Goal: Information Seeking & Learning: Learn about a topic

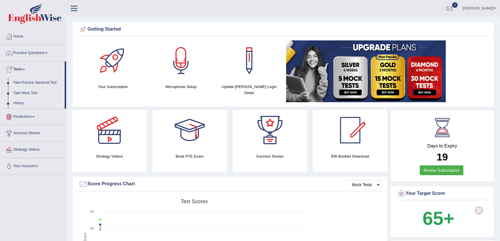
click at [21, 102] on link "History" at bounding box center [38, 103] width 54 height 10
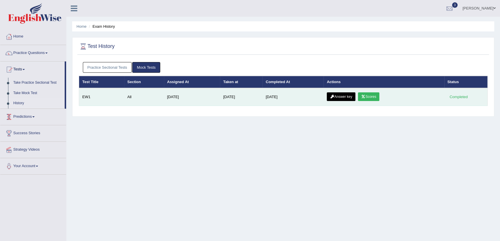
click at [370, 95] on link "Scores" at bounding box center [368, 96] width 21 height 9
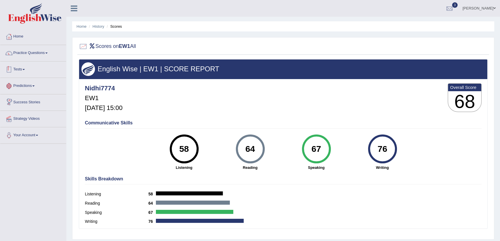
click at [22, 72] on link "Tests" at bounding box center [33, 69] width 66 height 14
click at [16, 103] on link "History" at bounding box center [38, 103] width 54 height 10
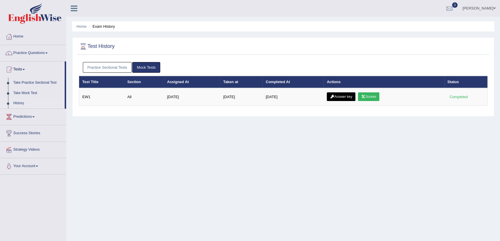
click at [334, 95] on icon at bounding box center [332, 96] width 4 height 3
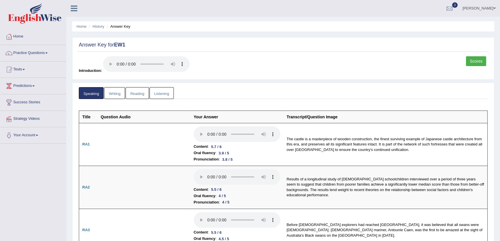
click at [118, 90] on link "Writing" at bounding box center [114, 93] width 21 height 12
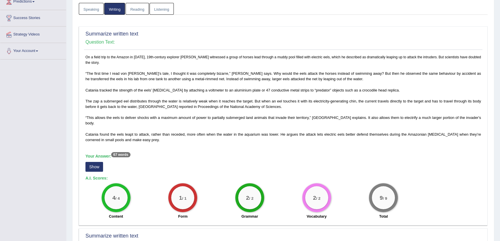
scroll to position [105, 0]
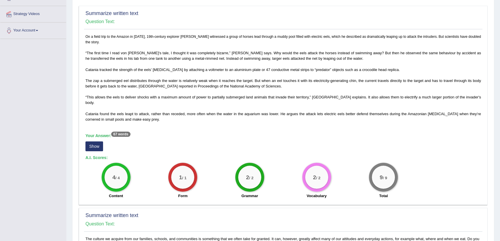
click at [94, 142] on button "Show" at bounding box center [94, 146] width 18 height 10
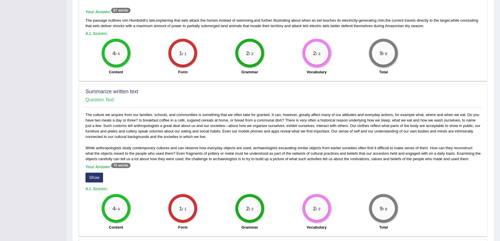
scroll to position [289, 0]
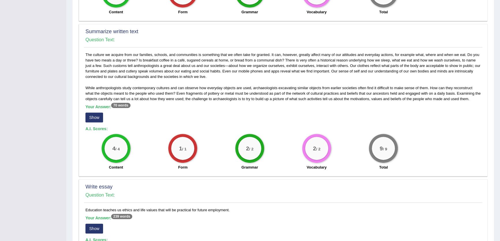
click at [99, 113] on button "Show" at bounding box center [94, 118] width 18 height 10
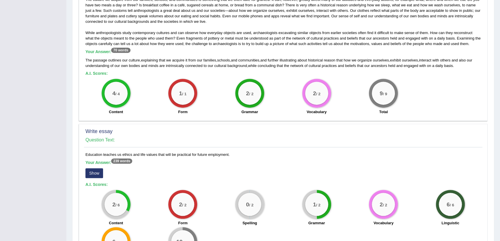
scroll to position [393, 0]
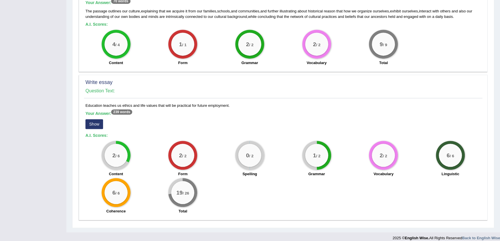
click at [98, 119] on button "Show" at bounding box center [94, 124] width 18 height 10
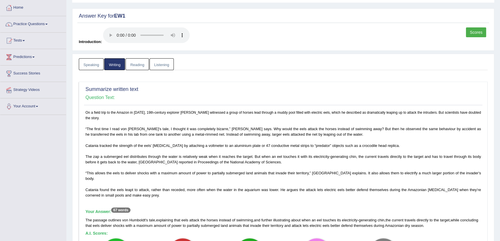
scroll to position [0, 0]
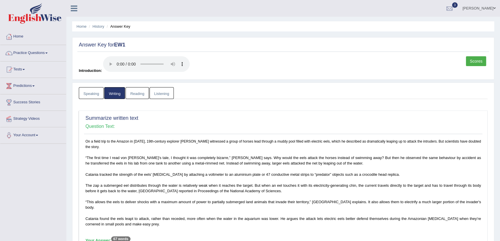
click at [150, 94] on link "Listening" at bounding box center [162, 93] width 24 height 12
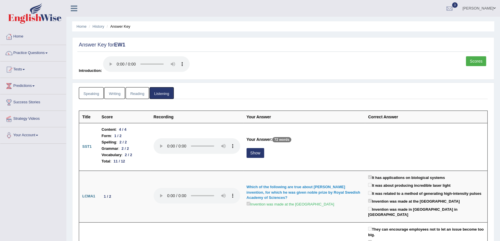
click at [146, 93] on link "Reading" at bounding box center [137, 93] width 23 height 12
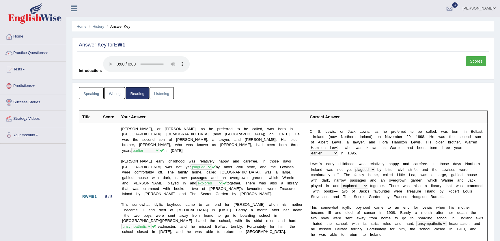
click at [165, 95] on link "Listening" at bounding box center [162, 93] width 24 height 12
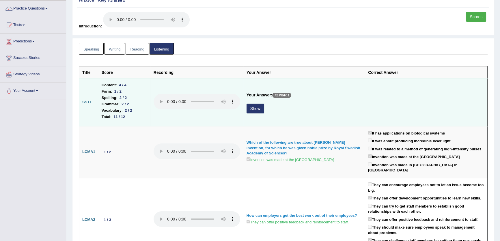
scroll to position [52, 0]
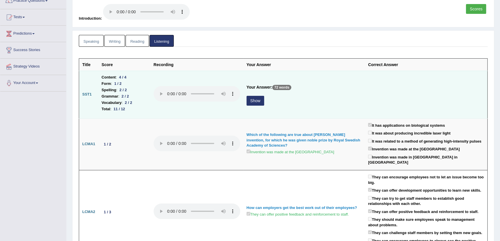
click at [269, 101] on div "Show" at bounding box center [304, 101] width 115 height 11
click at [256, 101] on button "Show" at bounding box center [256, 101] width 18 height 10
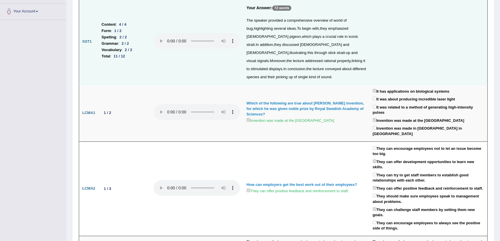
scroll to position [0, 0]
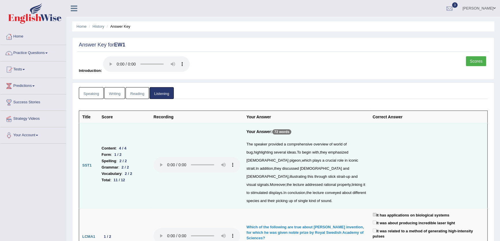
click at [471, 65] on link "Scores" at bounding box center [476, 61] width 20 height 10
